Goal: Information Seeking & Learning: Learn about a topic

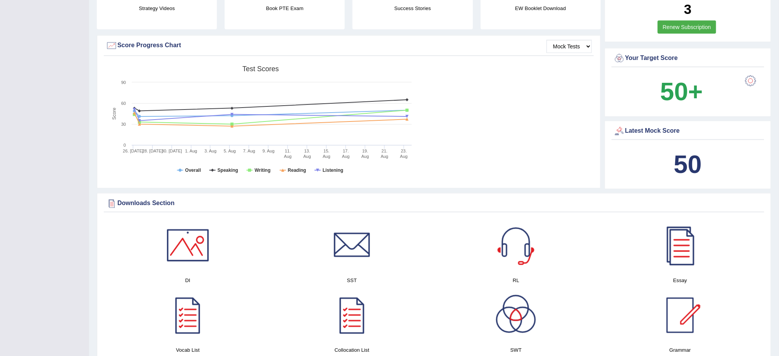
scroll to position [82, 0]
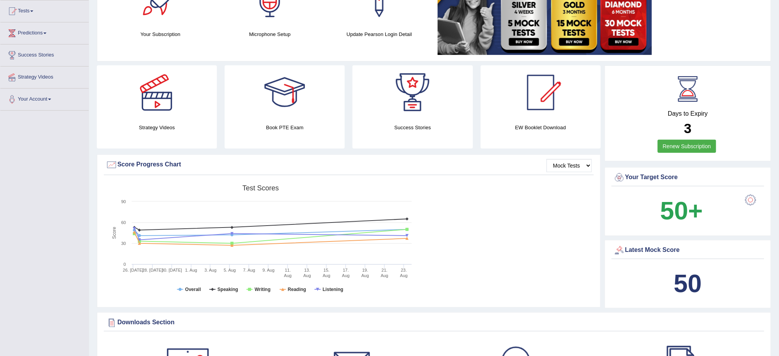
click at [652, 248] on div "Latest Mock Score" at bounding box center [688, 251] width 149 height 12
drag, startPoint x: 646, startPoint y: 271, endPoint x: 647, endPoint y: 278, distance: 7.5
click at [647, 278] on div "50" at bounding box center [688, 283] width 149 height 37
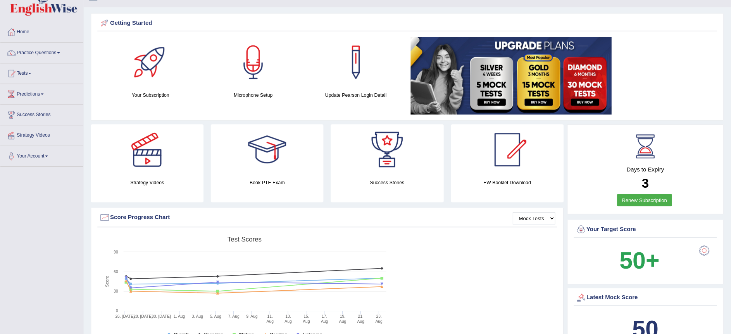
scroll to position [0, 0]
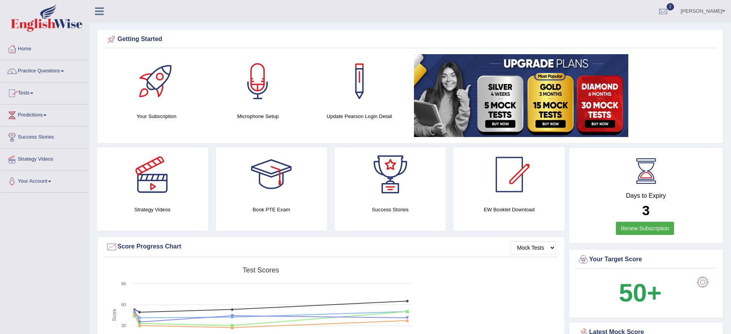
click at [37, 70] on link "Practice Questions" at bounding box center [44, 69] width 88 height 19
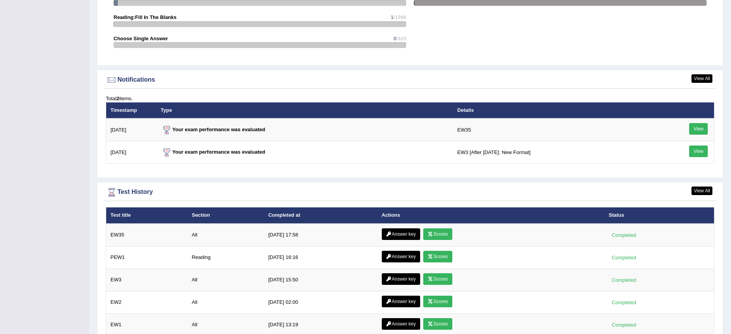
scroll to position [918, 0]
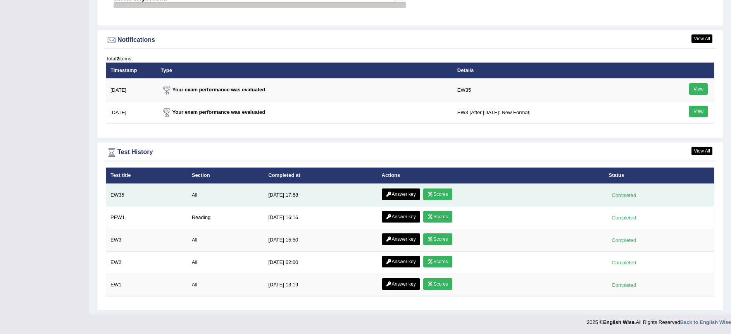
click at [119, 195] on td "EW35" at bounding box center [146, 195] width 81 height 23
click at [432, 194] on link "Scores" at bounding box center [437, 195] width 29 height 12
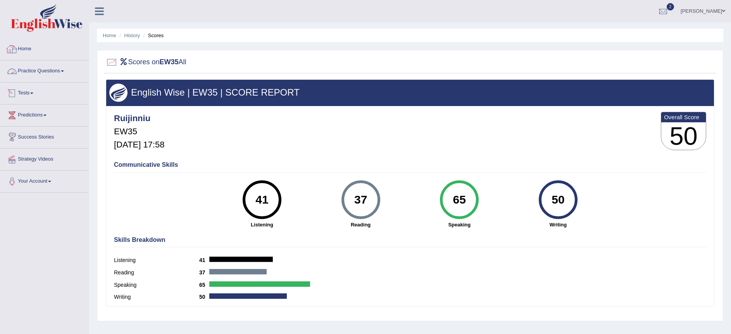
click at [48, 70] on link "Practice Questions" at bounding box center [44, 69] width 88 height 19
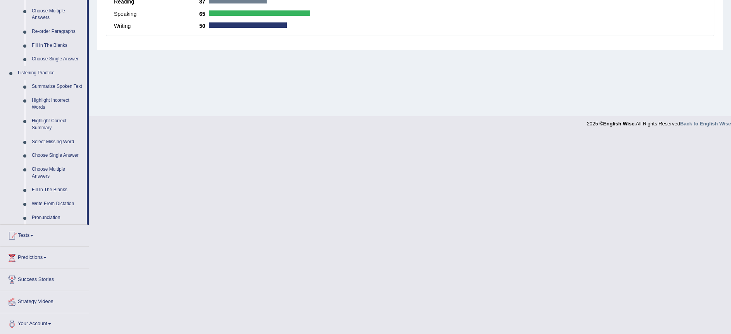
scroll to position [273, 0]
click at [48, 214] on link "Pronunciation" at bounding box center [57, 217] width 58 height 14
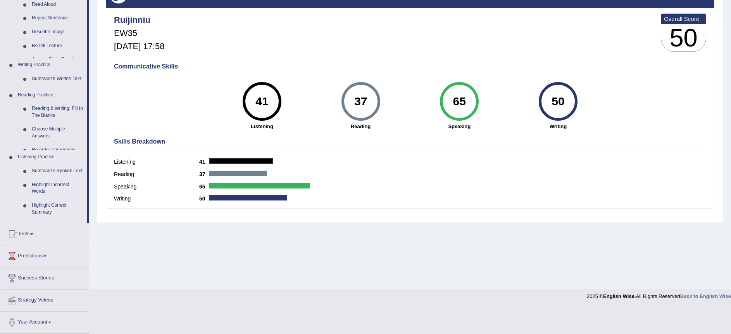
scroll to position [72, 0]
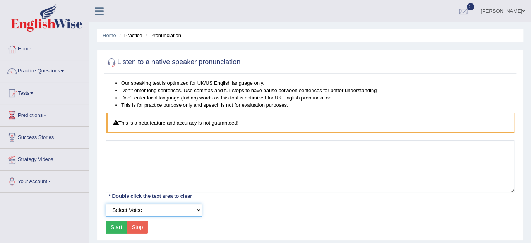
click at [199, 208] on select "Select Voice UK English Female UK English Male" at bounding box center [154, 210] width 96 height 13
select select "2"
click at [106, 204] on select "Select Voice UK English Female UK English Male" at bounding box center [154, 210] width 96 height 13
click at [112, 228] on button "Start" at bounding box center [117, 227] width 22 height 13
click at [117, 224] on button "Start" at bounding box center [117, 227] width 22 height 13
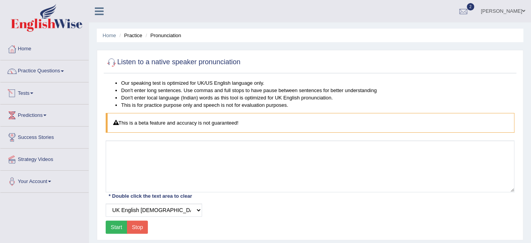
click at [26, 91] on link "Tests" at bounding box center [44, 92] width 88 height 19
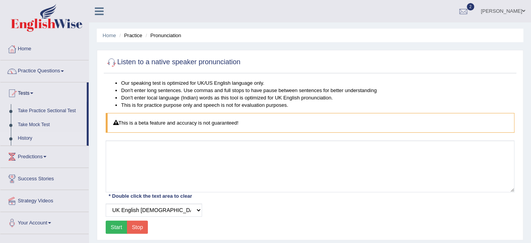
click at [30, 137] on link "History" at bounding box center [50, 139] width 72 height 14
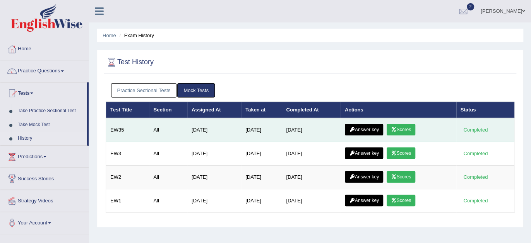
click at [402, 125] on link "Scores" at bounding box center [401, 130] width 29 height 12
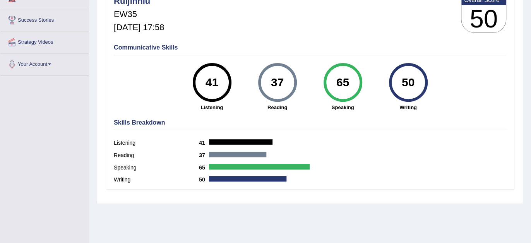
scroll to position [58, 0]
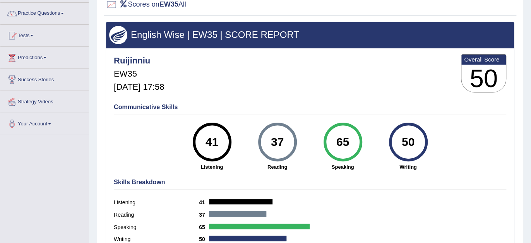
click at [210, 144] on div "41" at bounding box center [212, 142] width 28 height 33
click at [148, 85] on h5 "[DATE] 17:58" at bounding box center [139, 87] width 50 height 9
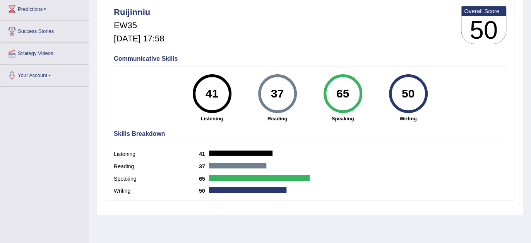
scroll to position [163, 0]
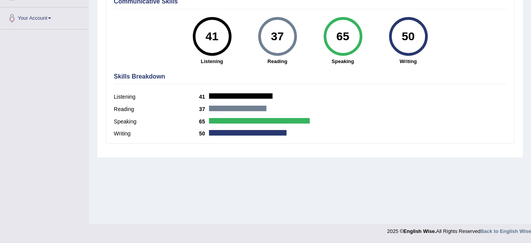
click at [125, 134] on label "Writing" at bounding box center [156, 134] width 85 height 8
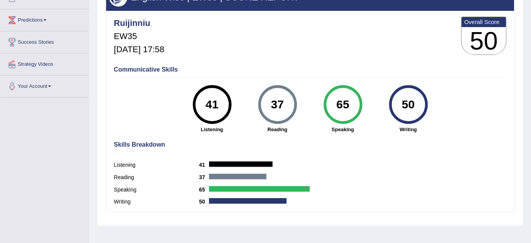
scroll to position [93, 0]
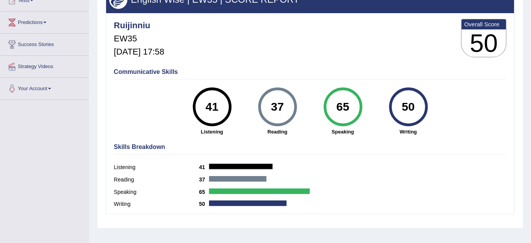
click at [211, 115] on div "41" at bounding box center [212, 107] width 28 height 33
click at [160, 72] on h4 "Communicative Skills" at bounding box center [310, 72] width 393 height 7
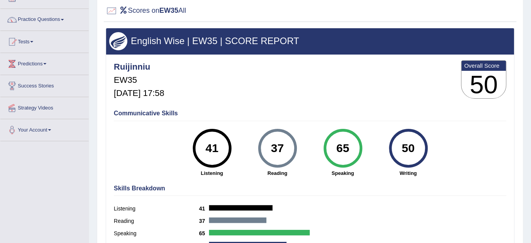
scroll to position [0, 0]
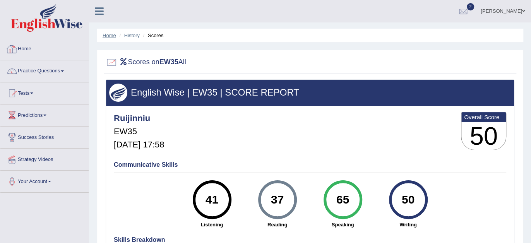
click at [112, 35] on link "Home" at bounding box center [110, 36] width 14 height 6
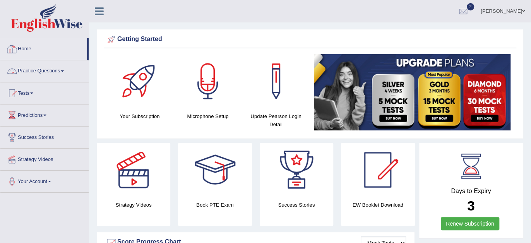
click at [29, 70] on link "Practice Questions" at bounding box center [44, 69] width 88 height 19
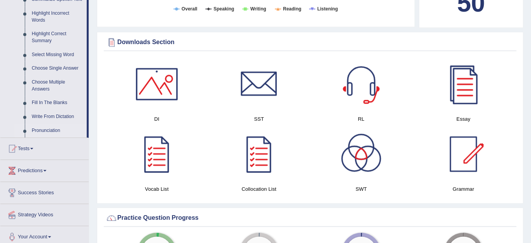
scroll to position [317, 0]
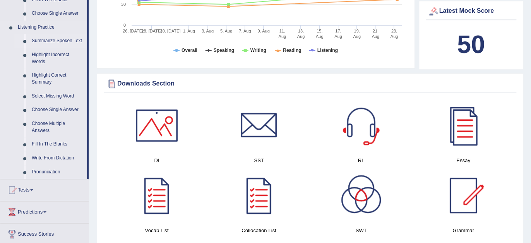
click at [58, 41] on link "Summarize Spoken Text" at bounding box center [57, 41] width 58 height 14
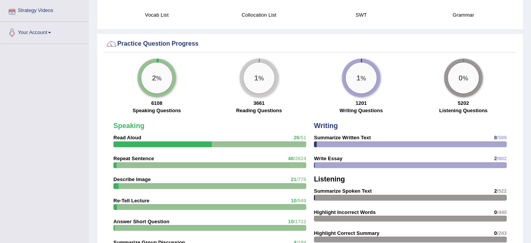
scroll to position [488, 0]
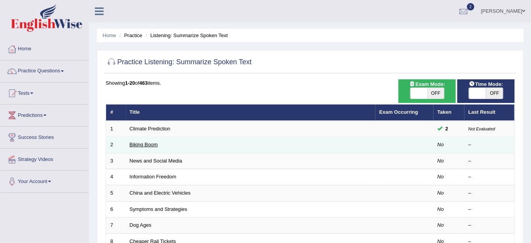
click at [145, 144] on link "Biking Boom" at bounding box center [144, 145] width 28 height 6
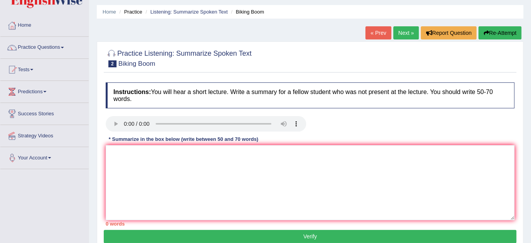
scroll to position [70, 0]
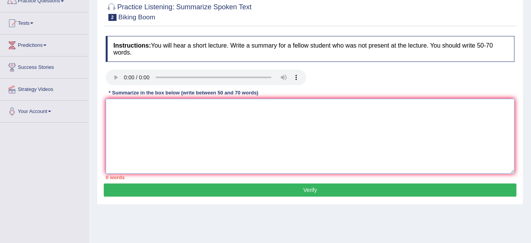
click at [141, 122] on textarea at bounding box center [310, 136] width 409 height 75
click at [158, 112] on textarea at bounding box center [310, 136] width 409 height 75
click at [404, 107] on textarea "Many American and europian countries has recently increase in bycle track indiv…" at bounding box center [310, 136] width 409 height 75
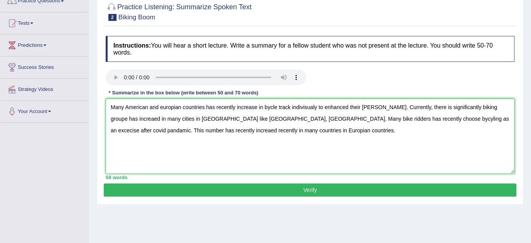
click at [161, 107] on textarea "Many American and europian countries has recently increase in bycle track indiv…" at bounding box center [310, 136] width 409 height 75
type textarea "Many American and Europian countries has recently increase in bycle track indiv…"
click at [305, 189] on button "Verify" at bounding box center [310, 190] width 413 height 13
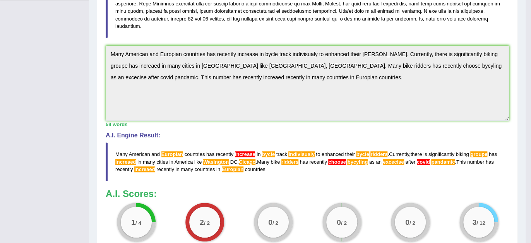
scroll to position [268, 0]
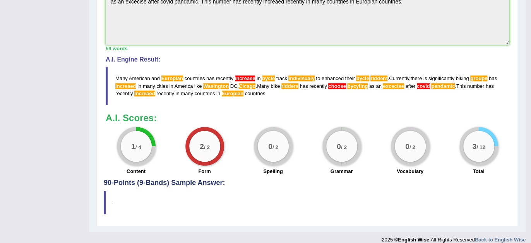
click at [199, 171] on h4 "90-Points (9-Bands) Sample Answer:" at bounding box center [308, 9] width 408 height 355
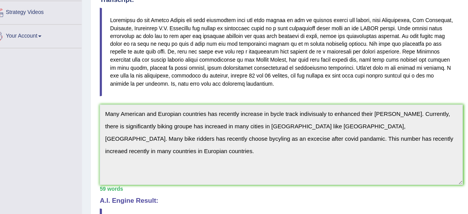
scroll to position [146, 0]
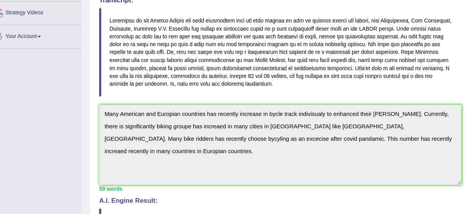
drag, startPoint x: 116, startPoint y: 18, endPoint x: 134, endPoint y: 30, distance: 20.9
click at [134, 30] on blockquote at bounding box center [276, 50] width 340 height 83
drag, startPoint x: 115, startPoint y: 19, endPoint x: 146, endPoint y: 48, distance: 42.2
click at [146, 48] on blockquote at bounding box center [276, 50] width 340 height 83
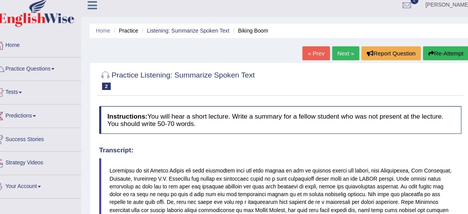
scroll to position [5, 0]
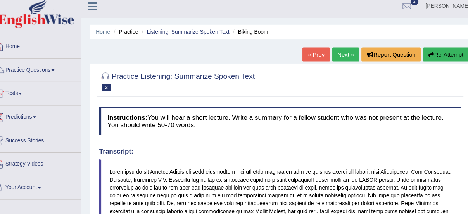
click at [335, 52] on link "Next »" at bounding box center [337, 51] width 26 height 13
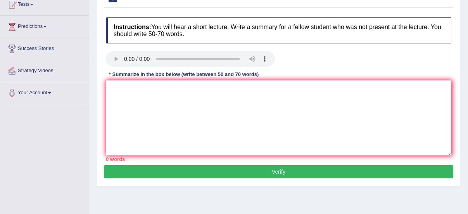
scroll to position [93, 0]
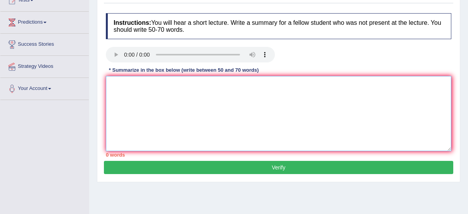
click at [119, 91] on textarea at bounding box center [278, 113] width 345 height 75
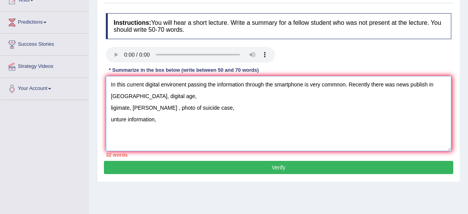
click at [129, 96] on textarea "In this current digital environent passing the information through the smartpho…" at bounding box center [278, 113] width 345 height 75
click at [110, 108] on textarea "In this current digital environent passing the information through the smartpho…" at bounding box center [278, 113] width 345 height 75
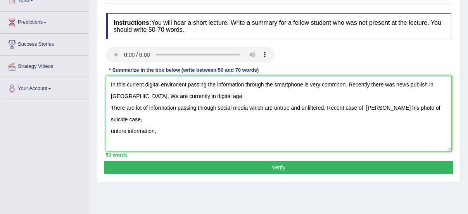
click at [432, 107] on textarea "In this current digital environent passing the information through the smartpho…" at bounding box center [278, 113] width 345 height 75
click at [128, 118] on textarea "In this current digital environent passing the information through the smartpho…" at bounding box center [278, 113] width 345 height 75
click at [110, 131] on textarea "In this current digital environent passing the information through the smartpho…" at bounding box center [278, 113] width 345 height 75
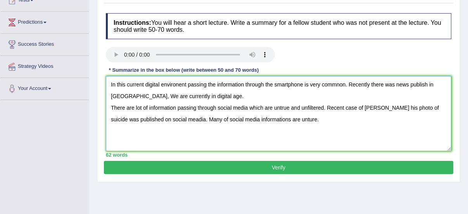
click at [110, 108] on textarea "In this current digital environent passing the information through the smartpho…" at bounding box center [278, 113] width 345 height 75
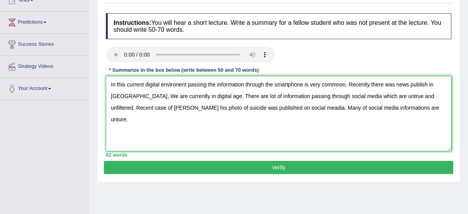
click at [410, 106] on textarea "In this current digital environent passing the information through the smartpho…" at bounding box center [278, 113] width 345 height 75
click at [289, 105] on textarea "In this current digital environent passing the information through the smartpho…" at bounding box center [278, 113] width 345 height 75
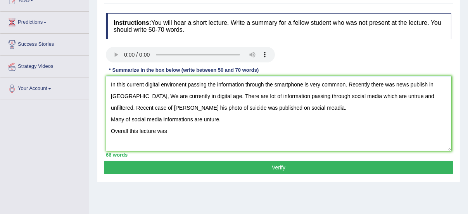
drag, startPoint x: 111, startPoint y: 129, endPoint x: 166, endPoint y: 126, distance: 55.1
click at [166, 126] on textarea "In this current digital environent passing the information through the smartpho…" at bounding box center [278, 113] width 345 height 75
click at [179, 119] on textarea "In this current digital environent passing the information through the smartpho…" at bounding box center [278, 113] width 345 height 75
click at [112, 117] on textarea "In this current digital environent passing the information through the smartpho…" at bounding box center [278, 113] width 345 height 75
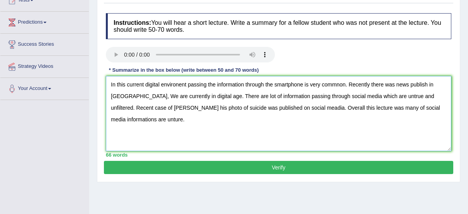
type textarea "In this current digital environent passing the information through the smartpho…"
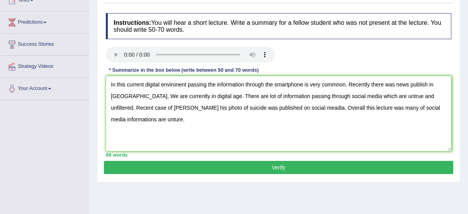
click at [243, 164] on button "Verify" at bounding box center [278, 167] width 349 height 13
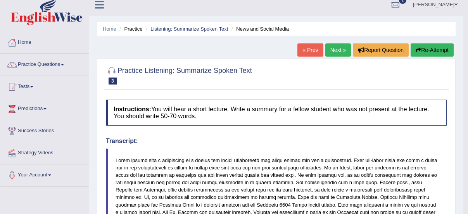
scroll to position [0, 0]
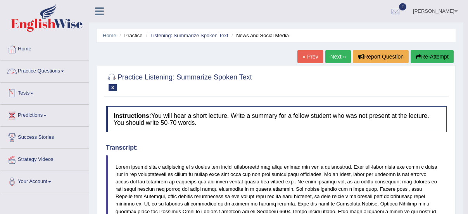
click at [39, 69] on link "Practice Questions" at bounding box center [44, 69] width 88 height 19
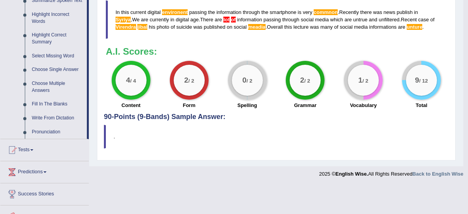
scroll to position [392, 0]
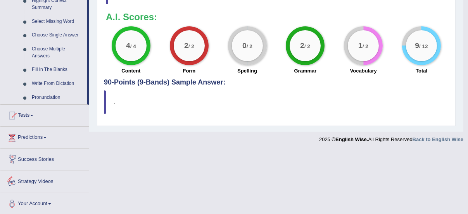
click at [44, 179] on link "Strategy Videos" at bounding box center [44, 180] width 88 height 19
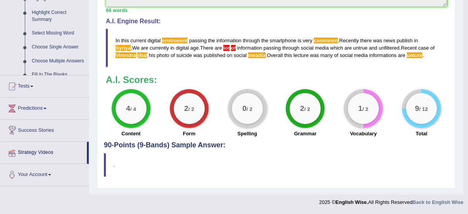
scroll to position [172, 0]
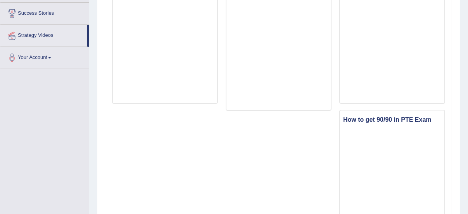
scroll to position [93, 0]
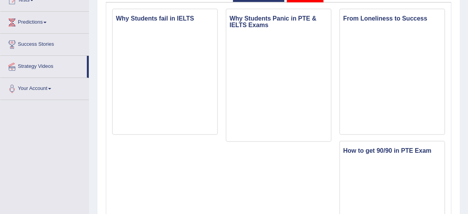
click at [33, 65] on link "Strategy Videos" at bounding box center [43, 65] width 86 height 19
